Goal: Find specific page/section: Find specific page/section

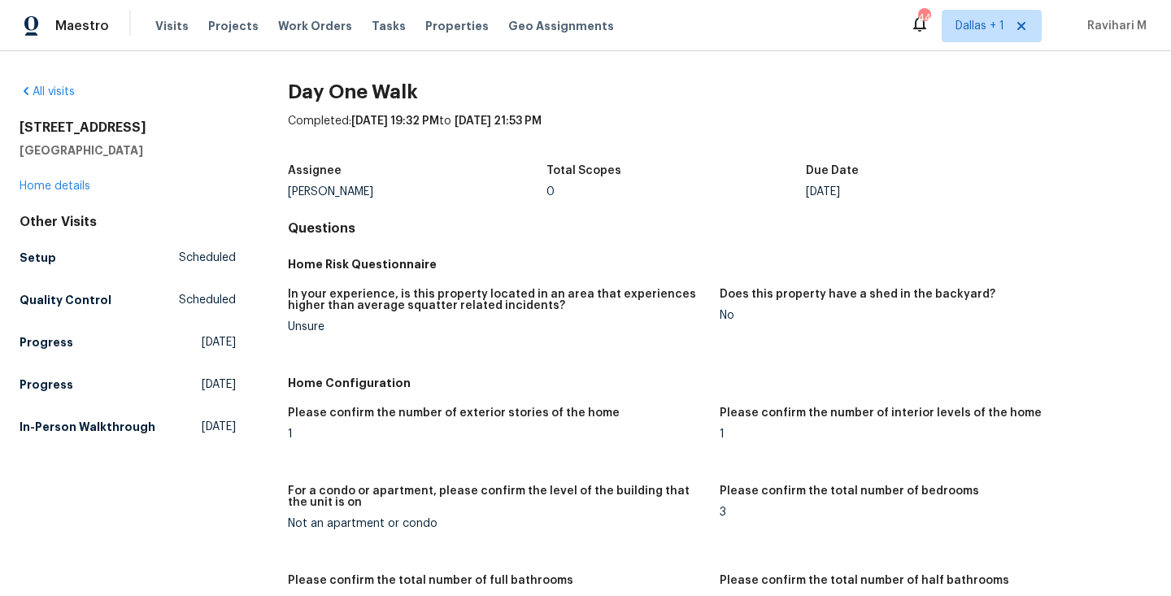
scroll to position [1053, 0]
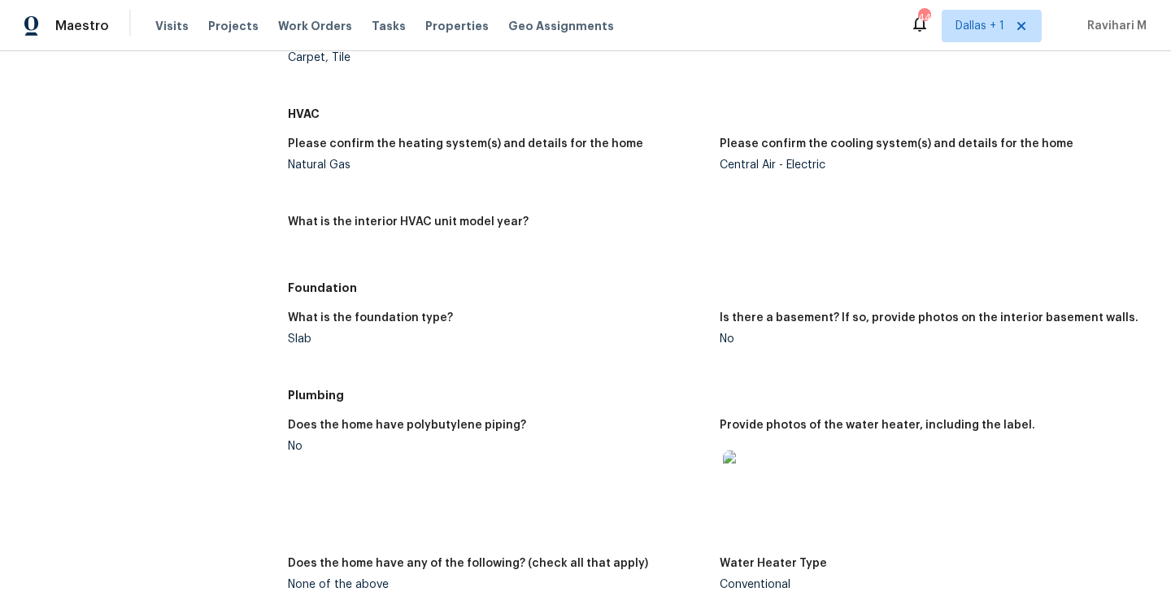
click at [982, 46] on div "Maestro Visits Projects Work Orders Tasks Properties Geo Assignments 44 [GEOGRA…" at bounding box center [585, 25] width 1171 height 51
click at [982, 30] on span "Dallas + 1" at bounding box center [980, 26] width 49 height 16
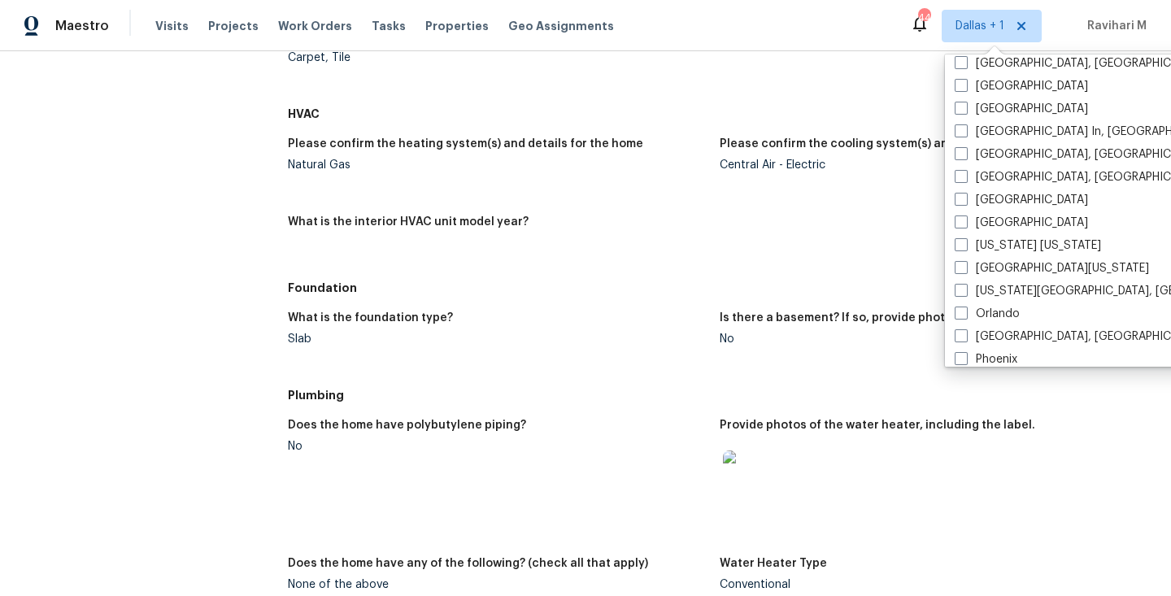
scroll to position [705, 0]
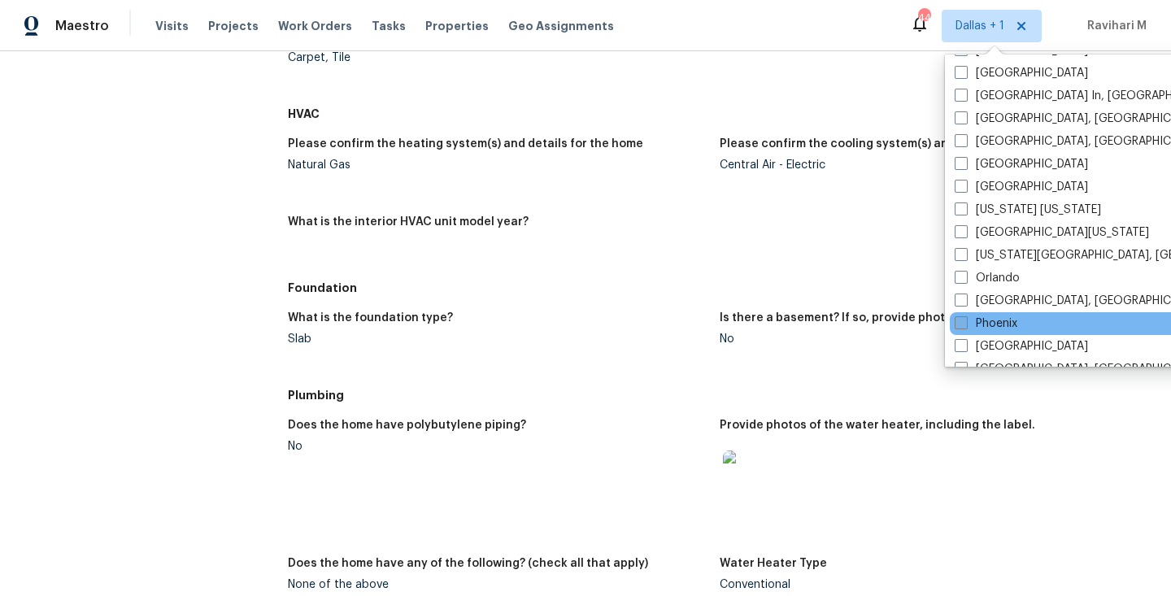
click at [961, 321] on span at bounding box center [961, 322] width 13 height 13
click at [961, 321] on input "Phoenix" at bounding box center [960, 321] width 11 height 11
checkbox input "true"
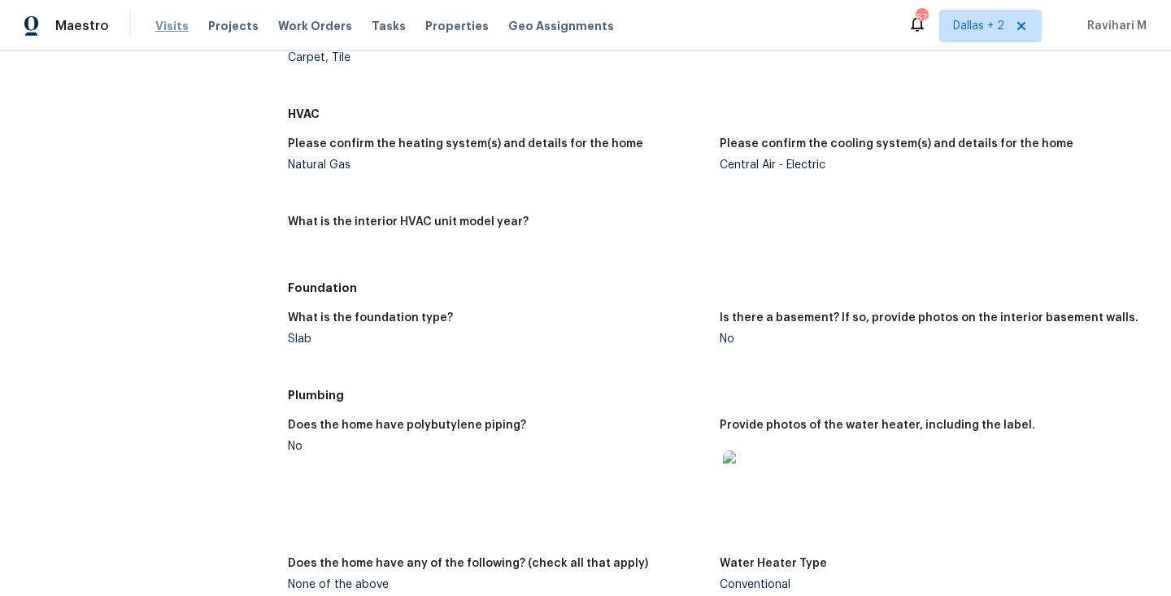
click at [158, 21] on span "Visits" at bounding box center [171, 26] width 33 height 16
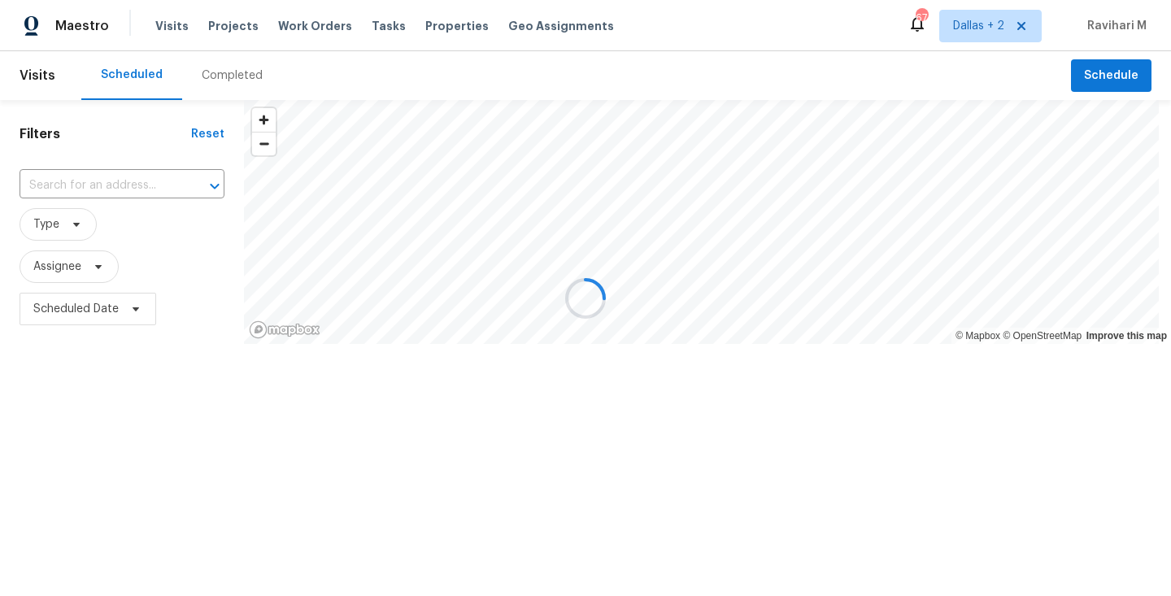
click at [235, 76] on div at bounding box center [585, 298] width 1171 height 596
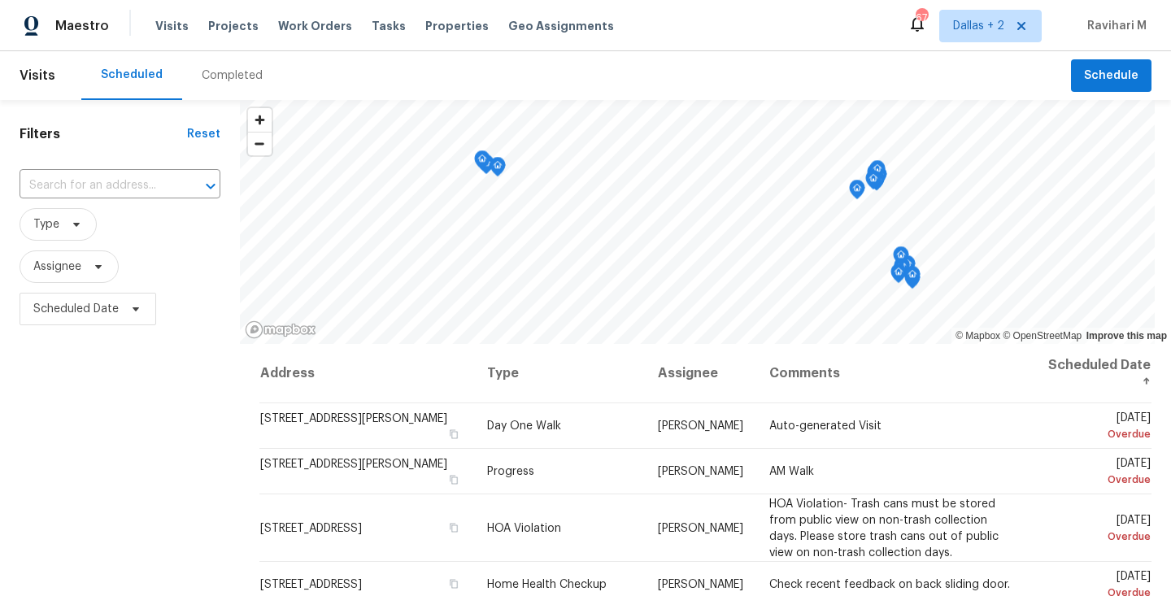
click at [235, 76] on div "Completed" at bounding box center [232, 76] width 61 height 16
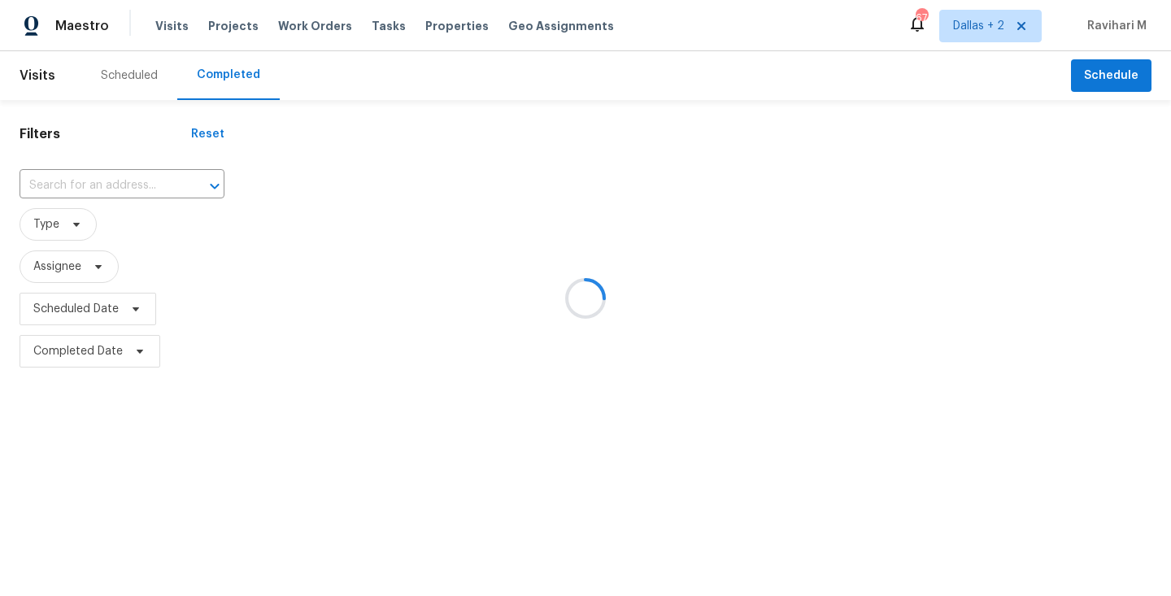
click at [332, 19] on div at bounding box center [585, 298] width 1171 height 596
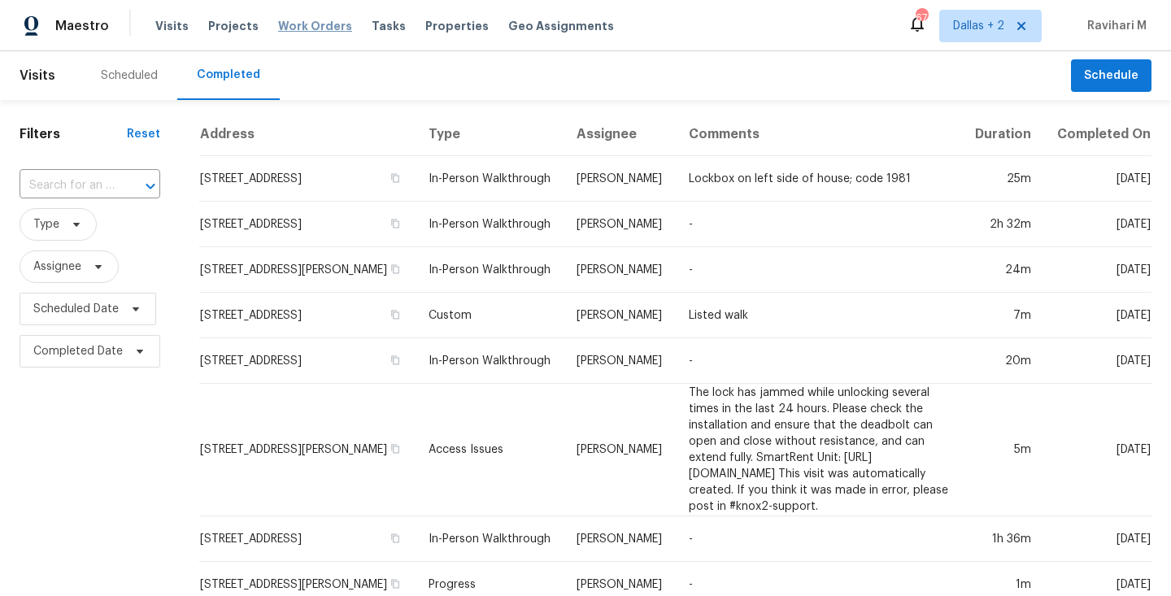
click at [310, 23] on span "Work Orders" at bounding box center [315, 26] width 74 height 16
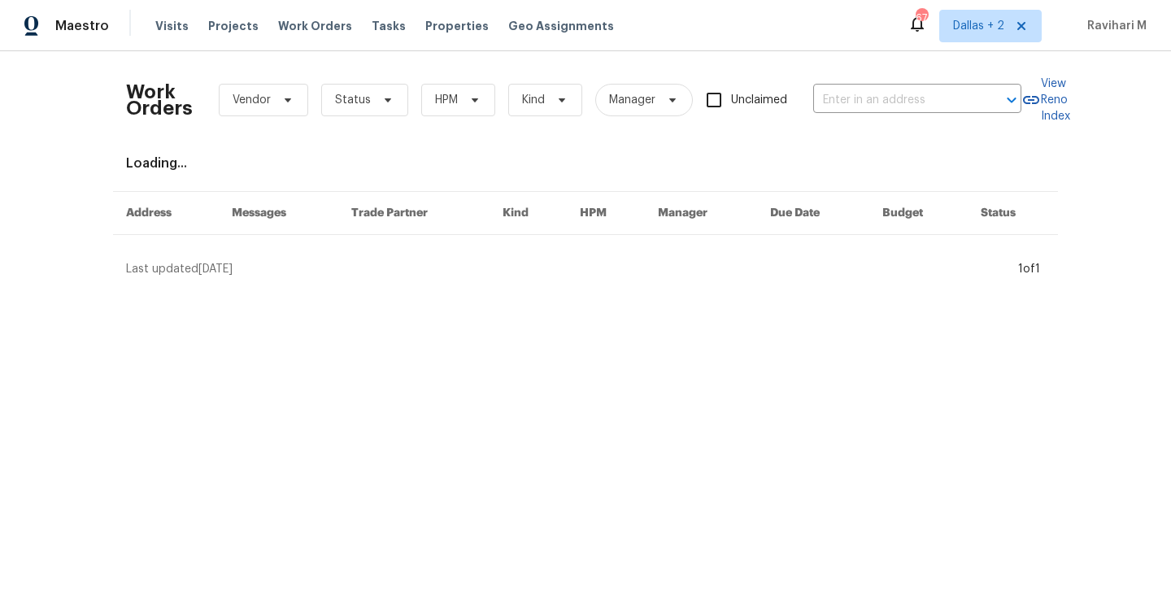
click at [847, 117] on div "Work Orders Vendor Status HPM Kind Manager Unclaimed ​" at bounding box center [573, 100] width 895 height 72
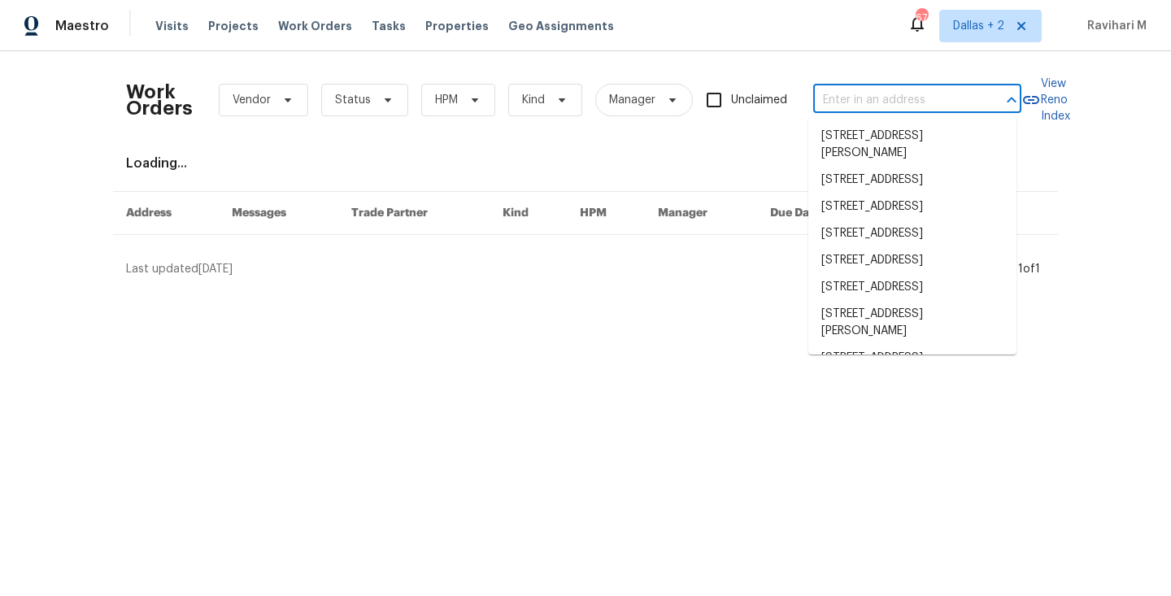
click at [852, 105] on input "text" at bounding box center [894, 100] width 163 height 25
paste input "[STREET_ADDRESS]"
type input "[STREET_ADDRESS]"
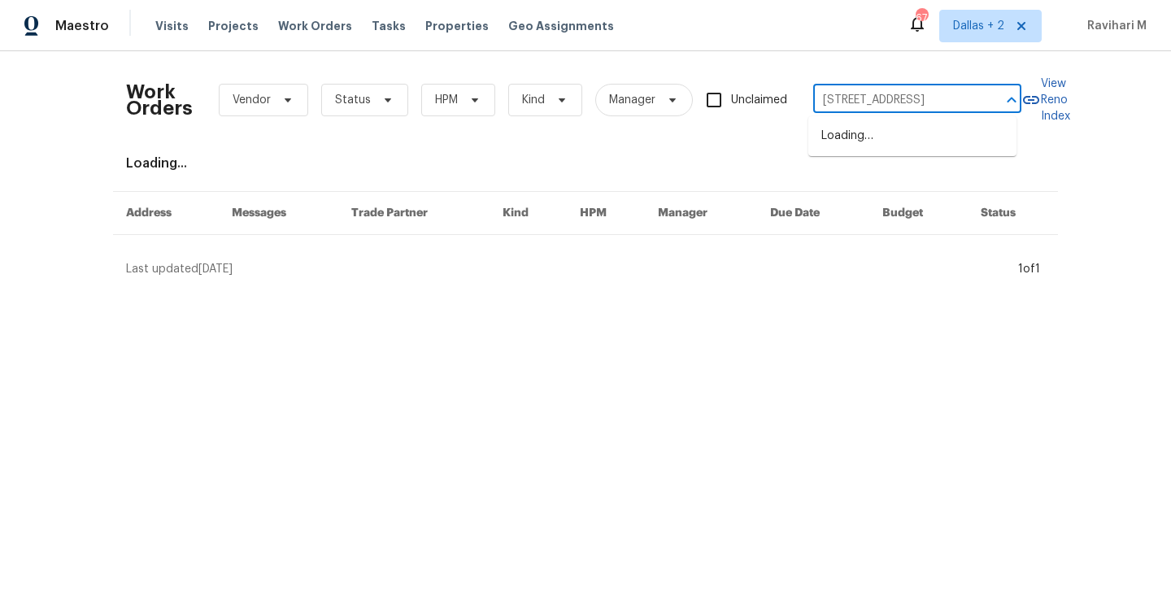
scroll to position [0, 59]
click at [876, 133] on li "[STREET_ADDRESS]" at bounding box center [912, 136] width 208 height 27
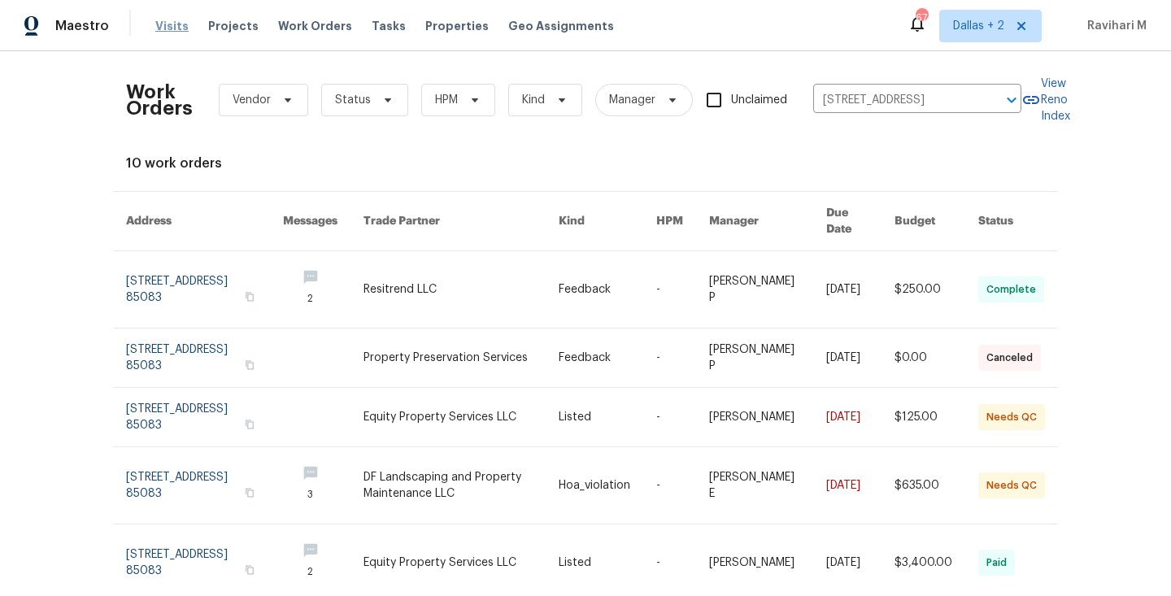
click at [176, 33] on span "Visits" at bounding box center [171, 26] width 33 height 16
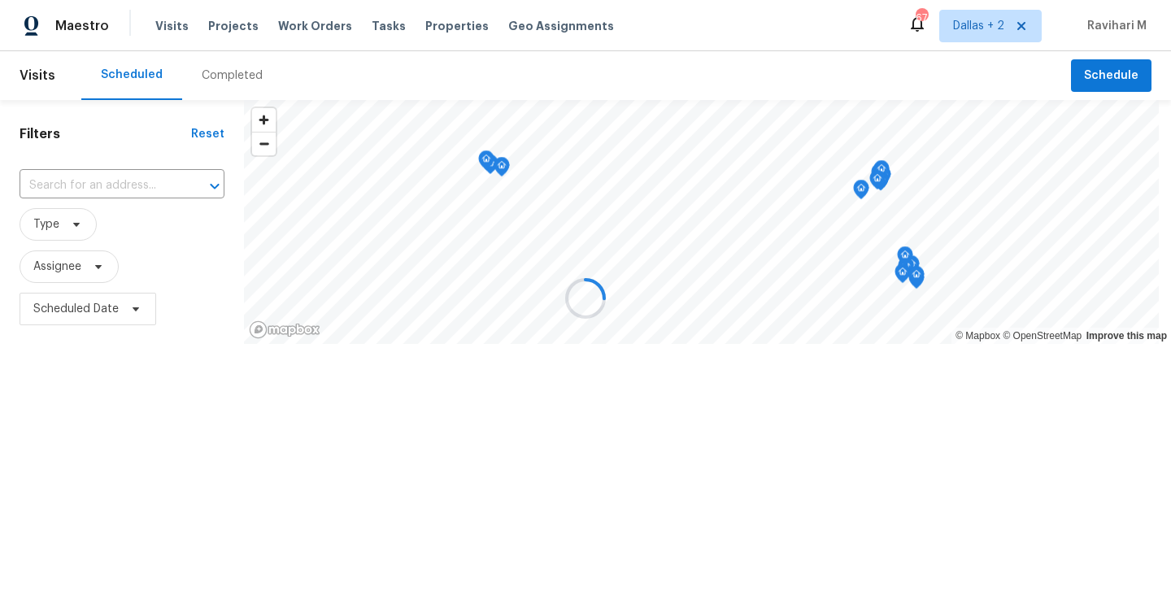
click at [190, 84] on div at bounding box center [585, 298] width 1171 height 596
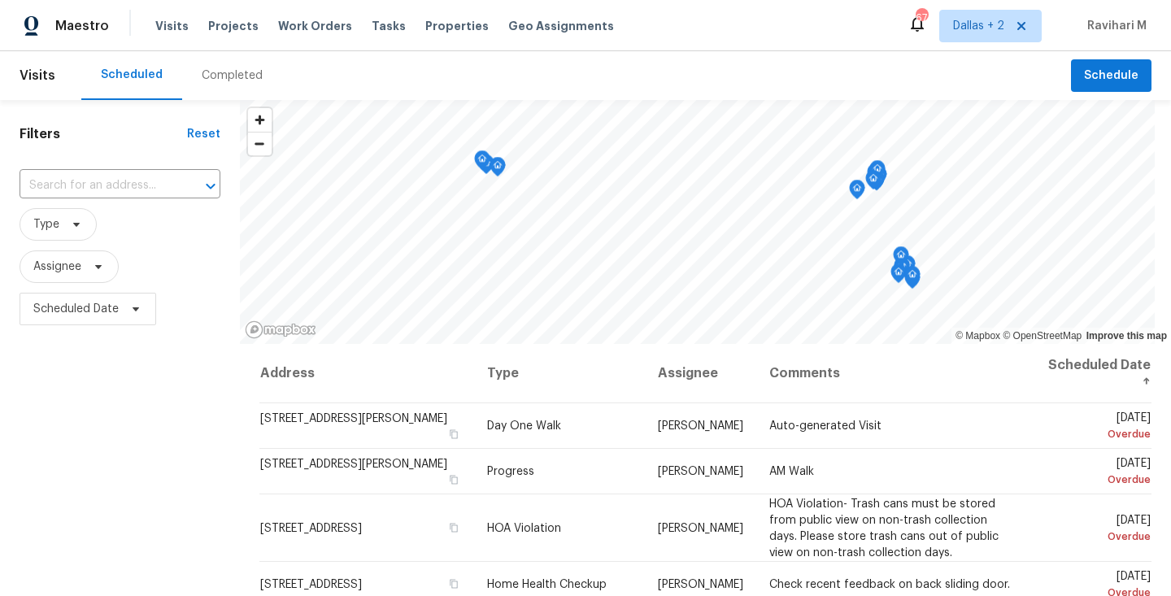
click at [221, 84] on div "Completed" at bounding box center [232, 75] width 100 height 49
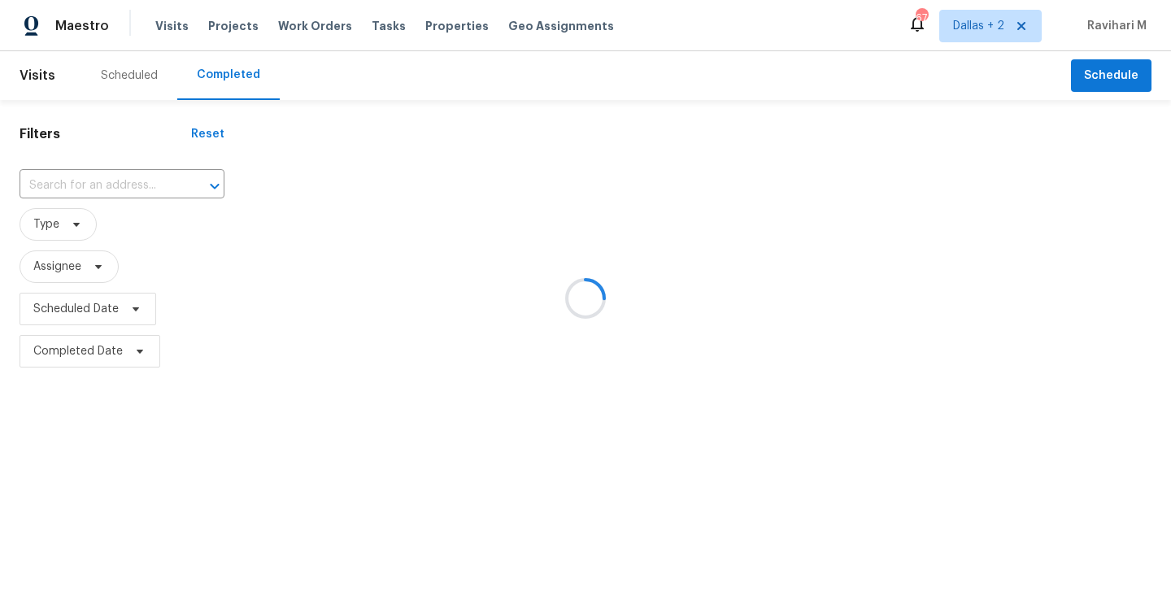
click at [125, 180] on div at bounding box center [585, 298] width 1171 height 596
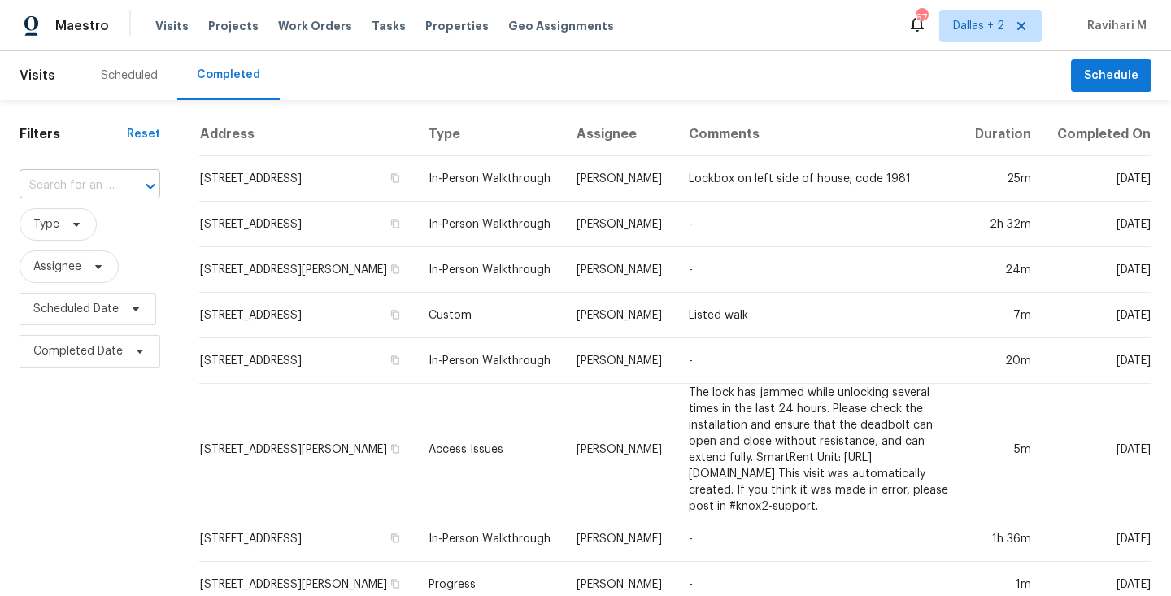
click at [71, 182] on input "text" at bounding box center [67, 185] width 95 height 25
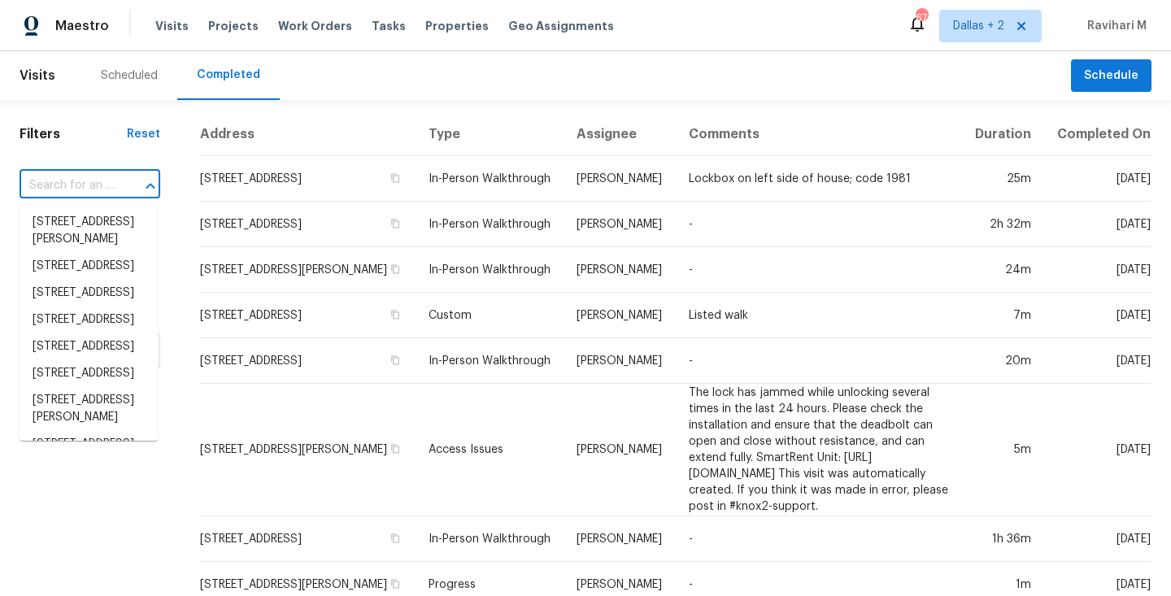
paste input "[STREET_ADDRESS]"
type input "[STREET_ADDRESS]"
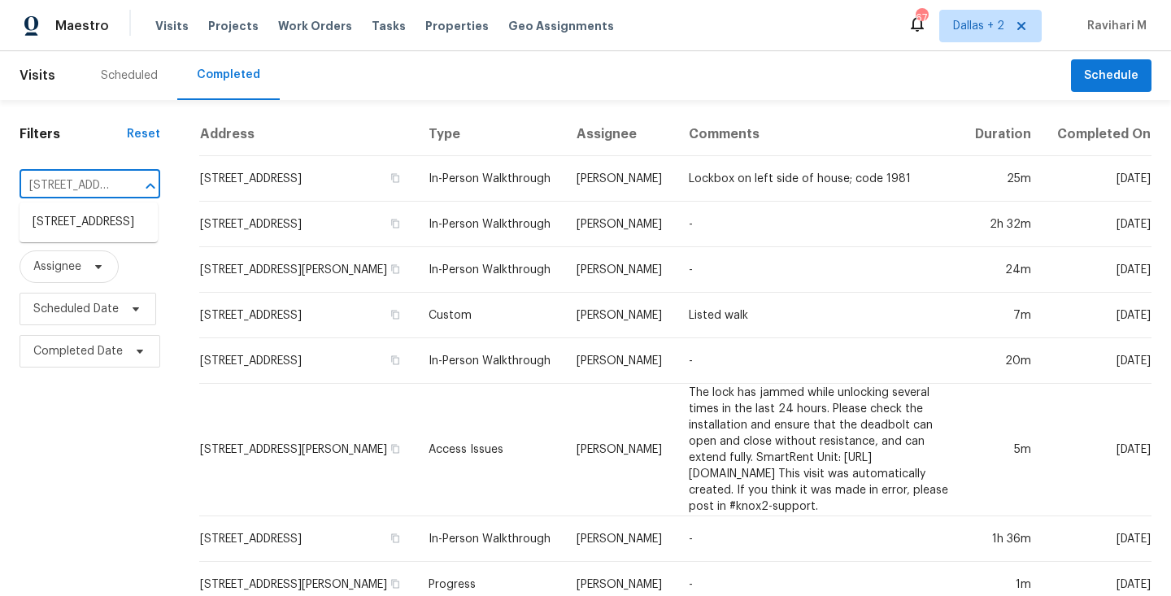
scroll to position [0, 129]
click at [77, 228] on li "[STREET_ADDRESS]" at bounding box center [89, 222] width 138 height 27
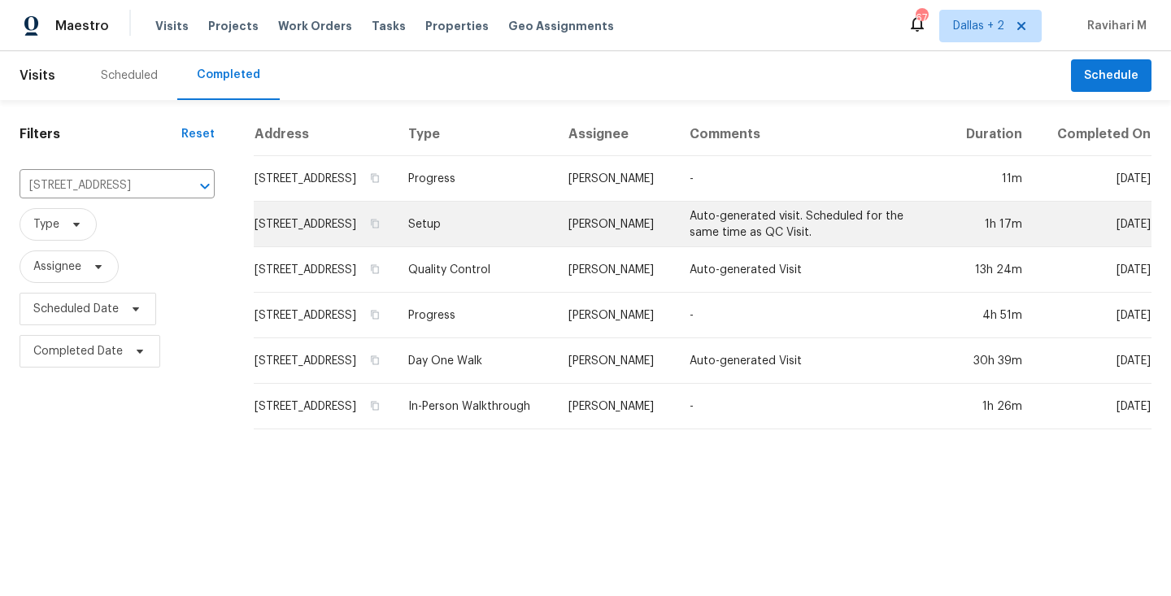
click at [395, 226] on td "[STREET_ADDRESS]" at bounding box center [325, 225] width 142 height 46
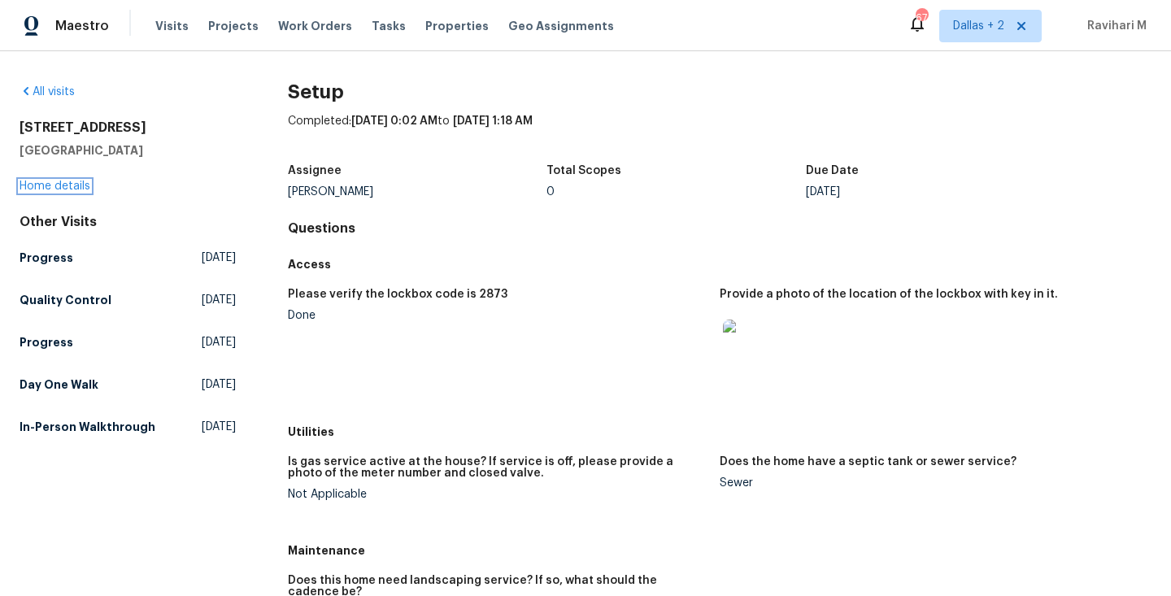
click at [71, 184] on link "Home details" at bounding box center [55, 186] width 71 height 11
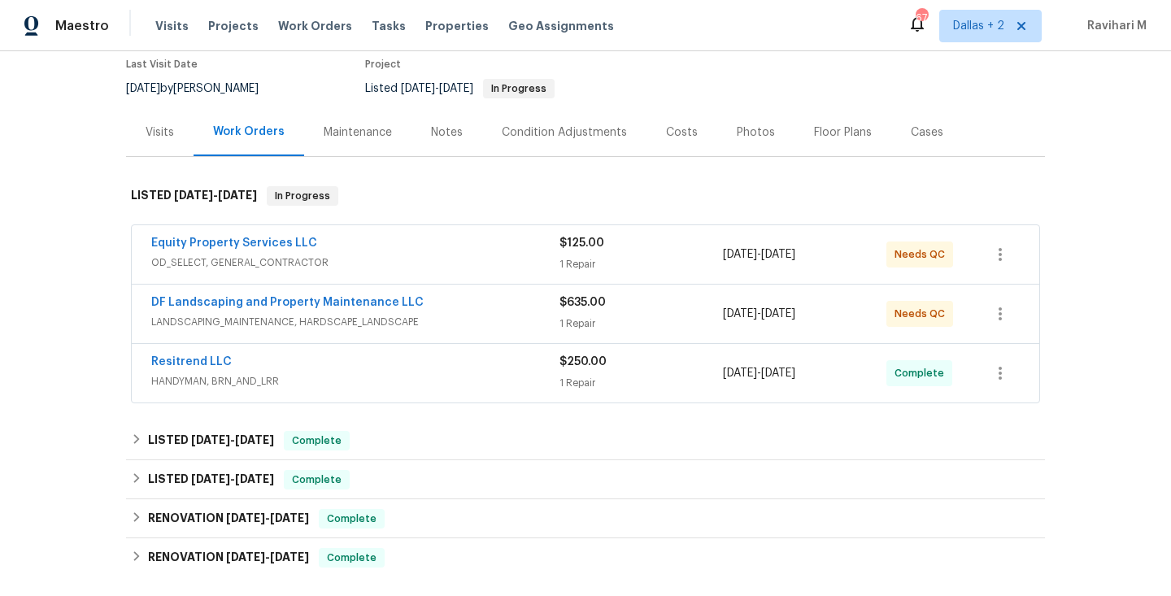
scroll to position [140, 0]
